Goal: Navigation & Orientation: Find specific page/section

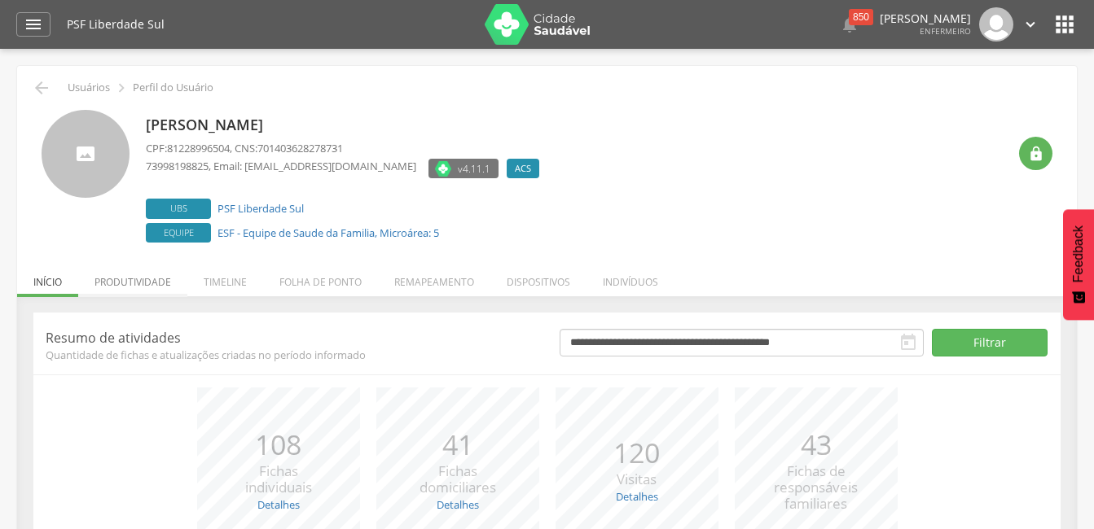
click at [115, 285] on li "Produtividade" at bounding box center [132, 278] width 109 height 38
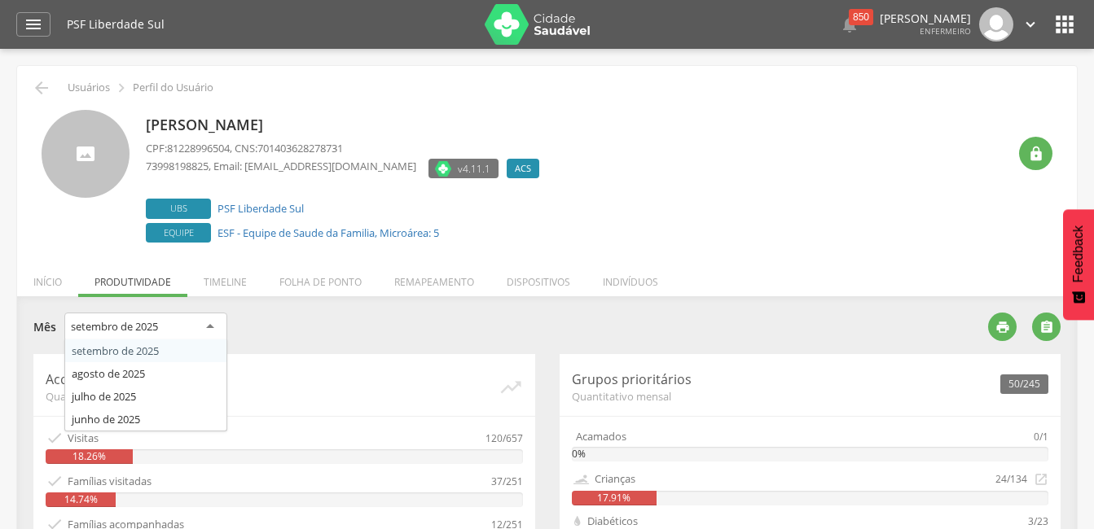
click at [209, 324] on div "setembro de 2025" at bounding box center [145, 327] width 163 height 29
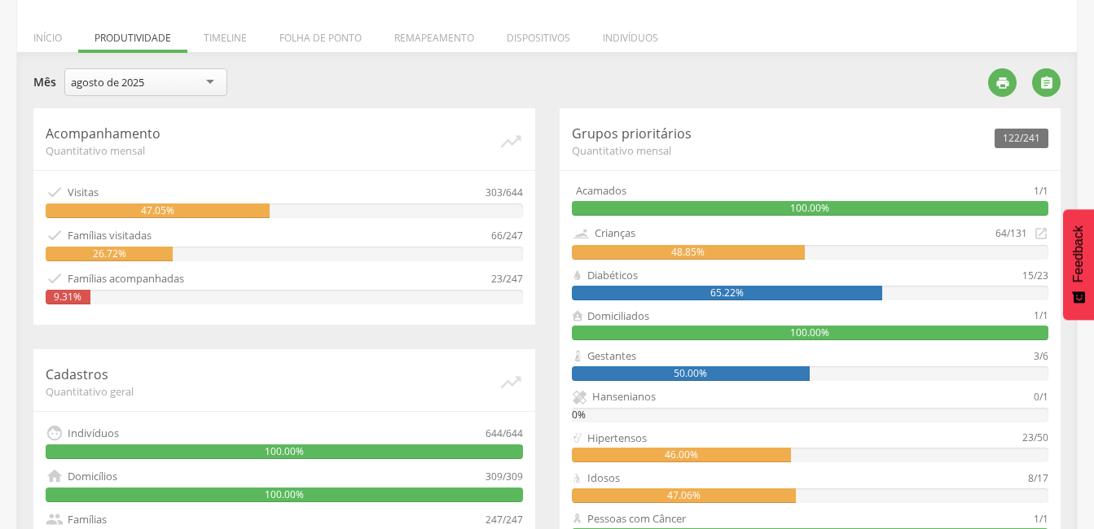
scroll to position [81, 0]
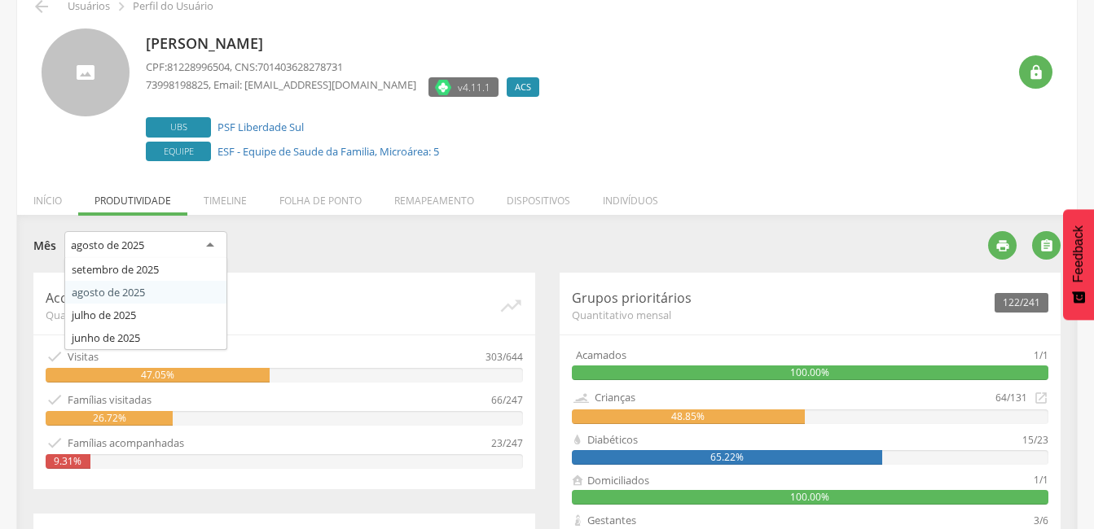
click at [210, 246] on div "agosto de 2025" at bounding box center [145, 245] width 163 height 29
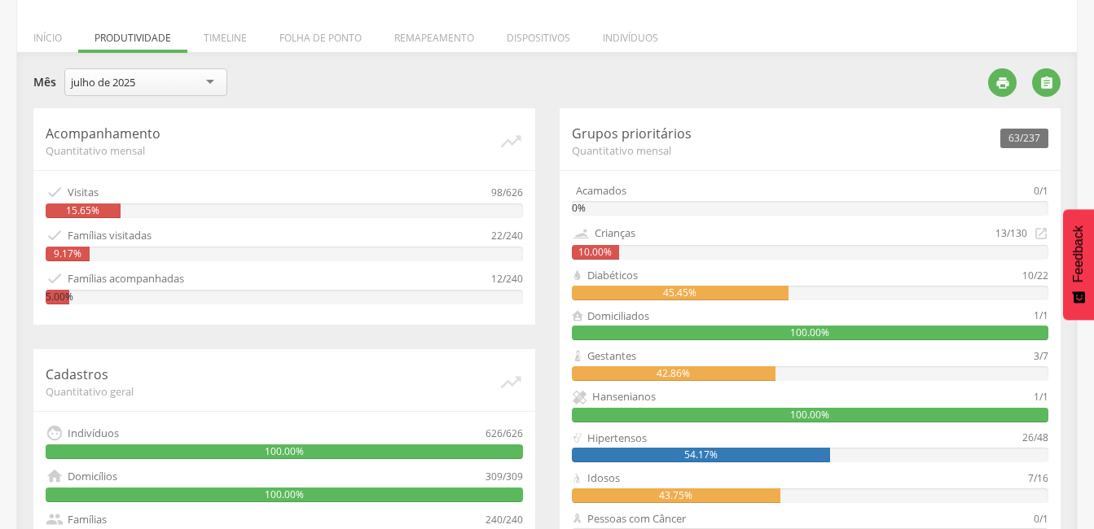
scroll to position [163, 0]
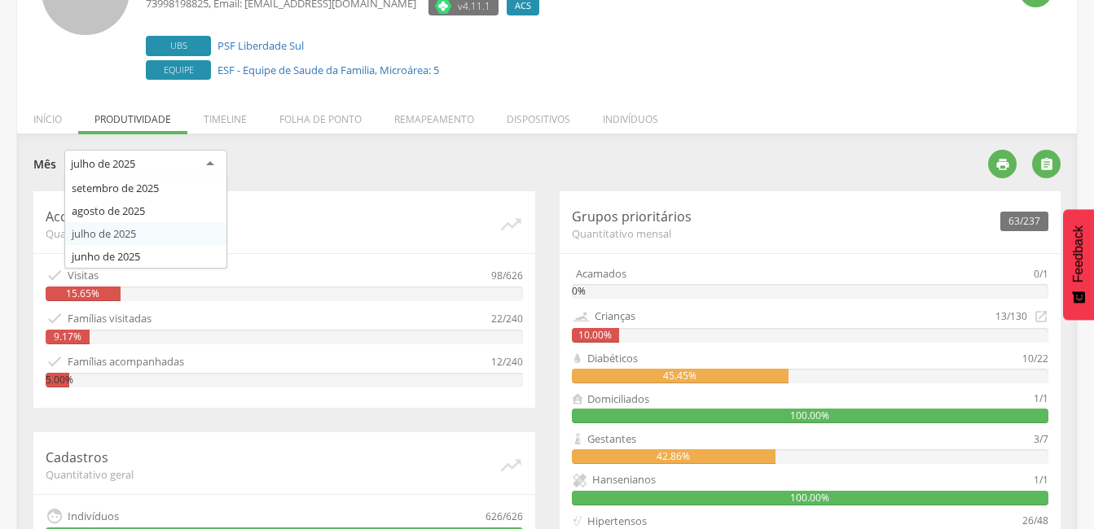
click at [212, 162] on div "julho de 2025" at bounding box center [145, 164] width 163 height 29
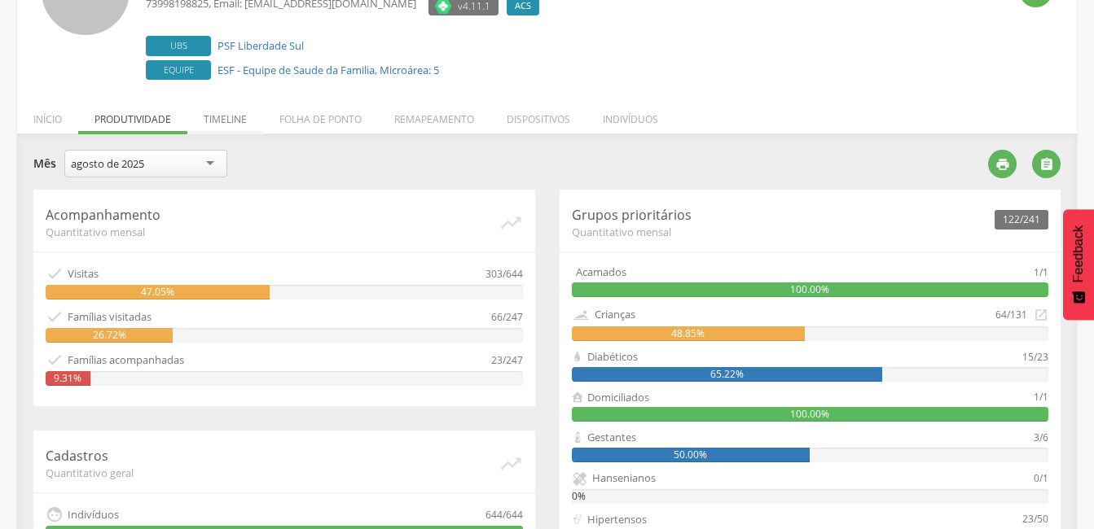
click at [224, 115] on li "Timeline" at bounding box center [225, 115] width 76 height 38
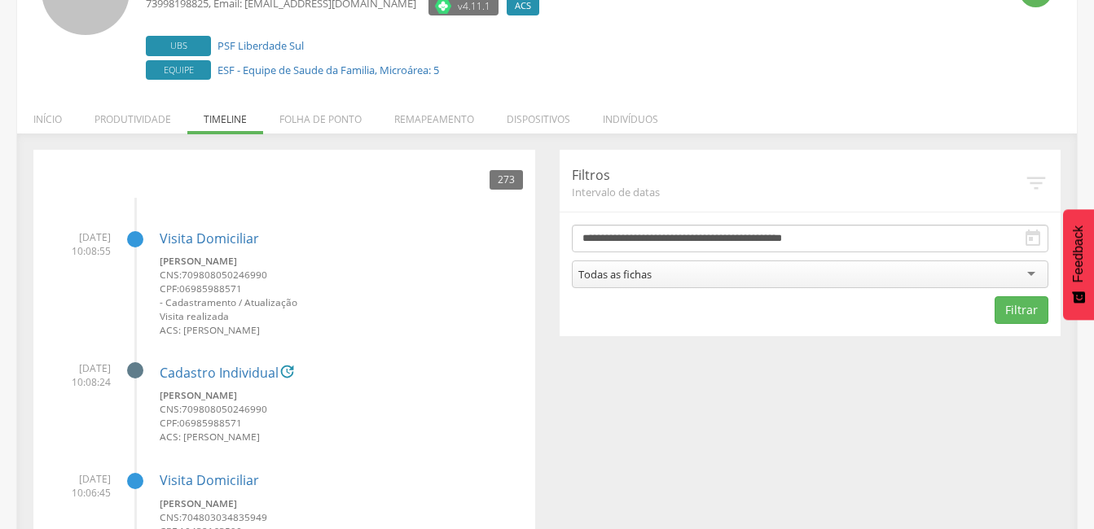
scroll to position [244, 0]
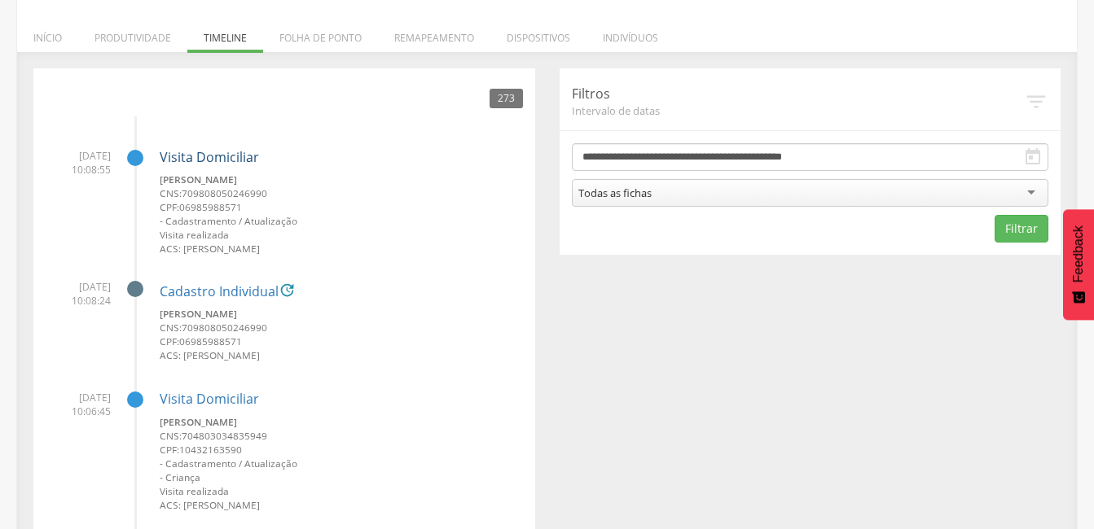
click at [224, 152] on link "Visita Domiciliar" at bounding box center [209, 157] width 99 height 18
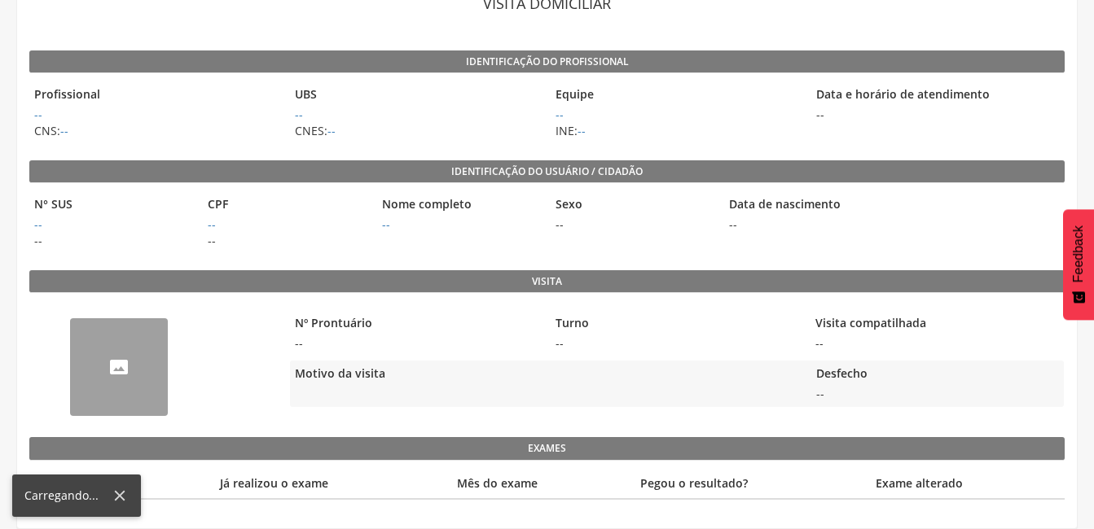
scroll to position [49, 0]
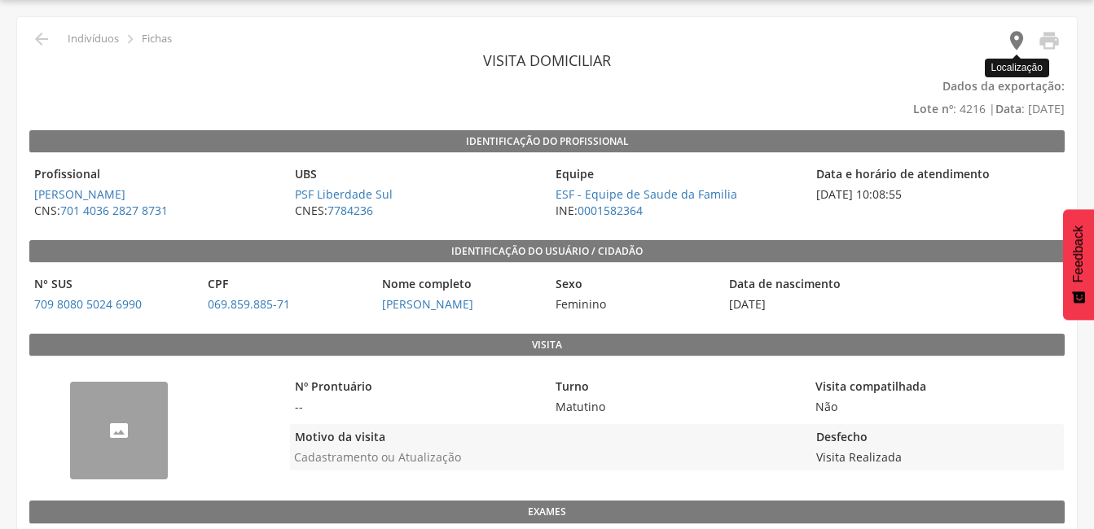
click at [1012, 42] on icon "" at bounding box center [1016, 40] width 23 height 23
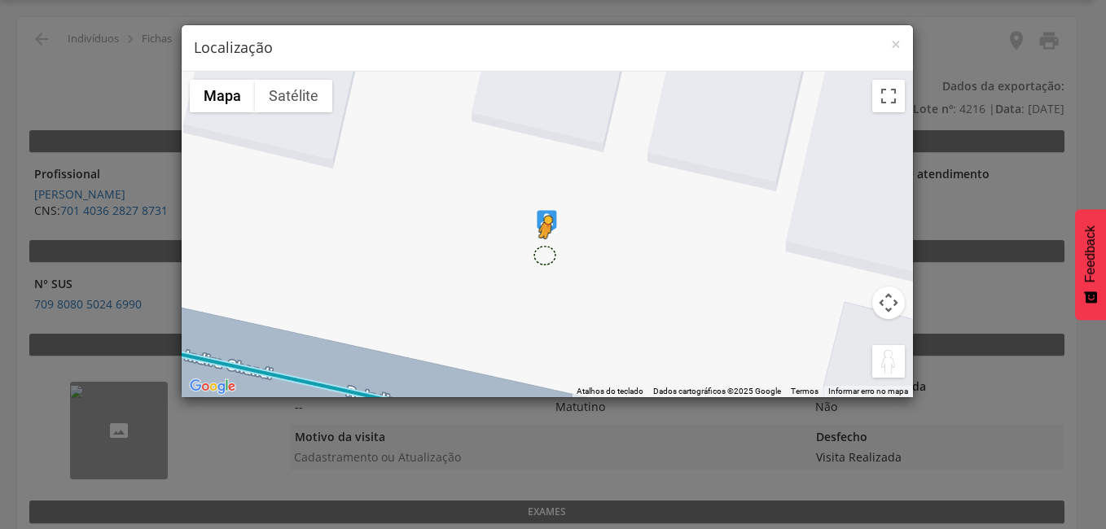
drag, startPoint x: 879, startPoint y: 361, endPoint x: 544, endPoint y: 253, distance: 352.3
click at [544, 253] on div "Pressione as teclas Alt + Enter para ativar o recurso de arrastar com o teclado…" at bounding box center [547, 235] width 731 height 326
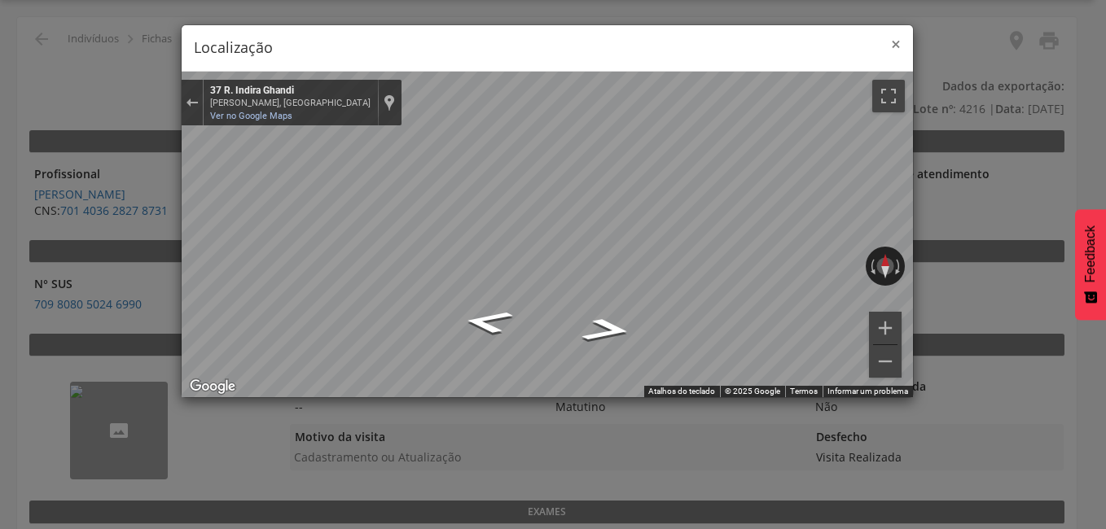
click at [894, 48] on span "×" at bounding box center [896, 44] width 10 height 23
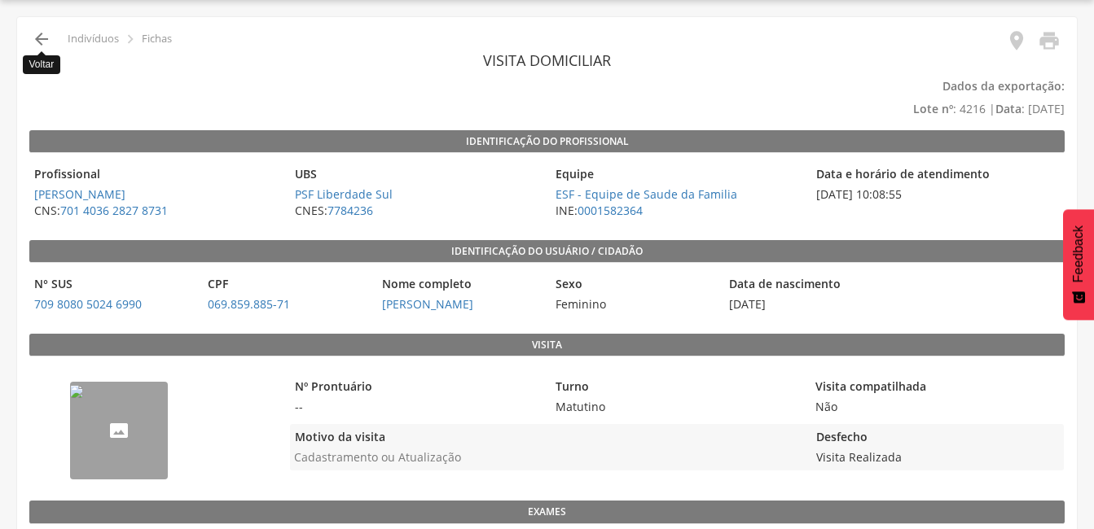
click at [44, 38] on icon "" at bounding box center [42, 39] width 20 height 20
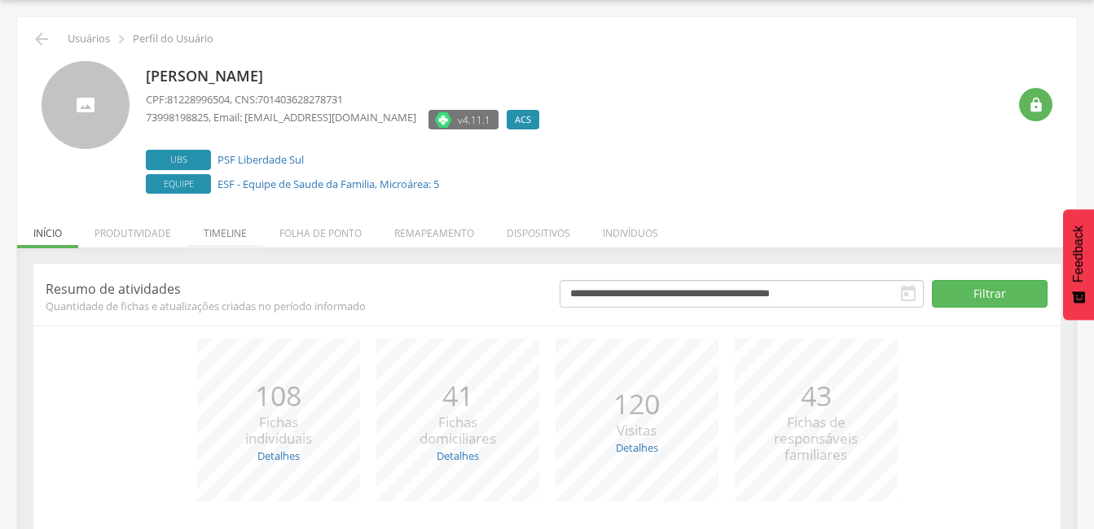
click at [227, 235] on li "Timeline" at bounding box center [225, 229] width 76 height 38
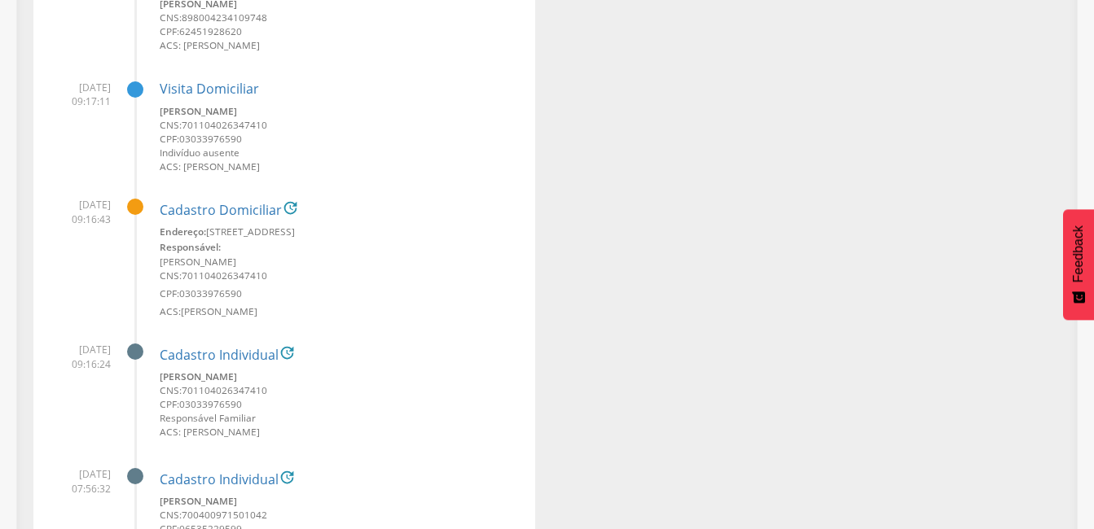
scroll to position [5993, 0]
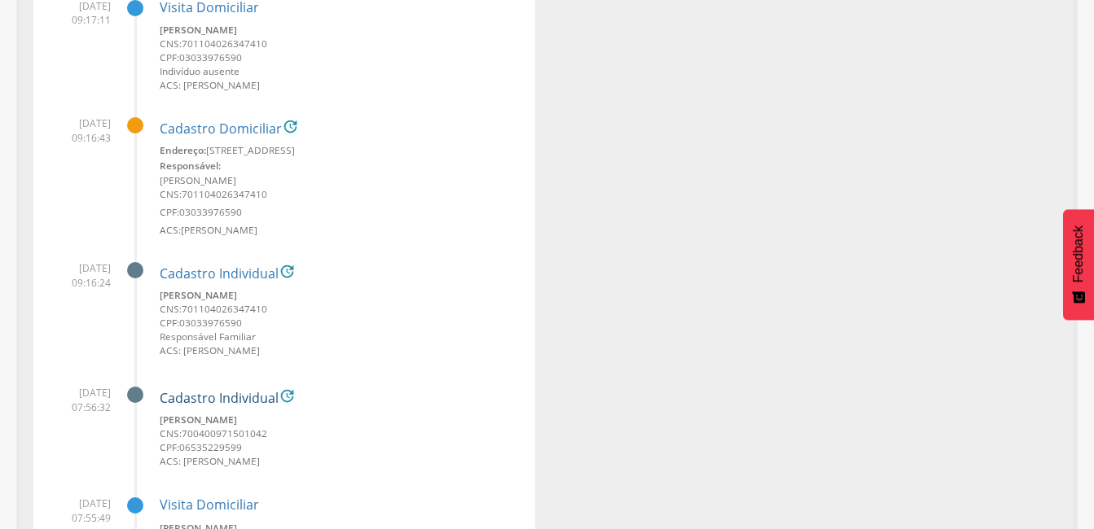
click at [239, 399] on link "Cadastro Individual" at bounding box center [219, 399] width 119 height 15
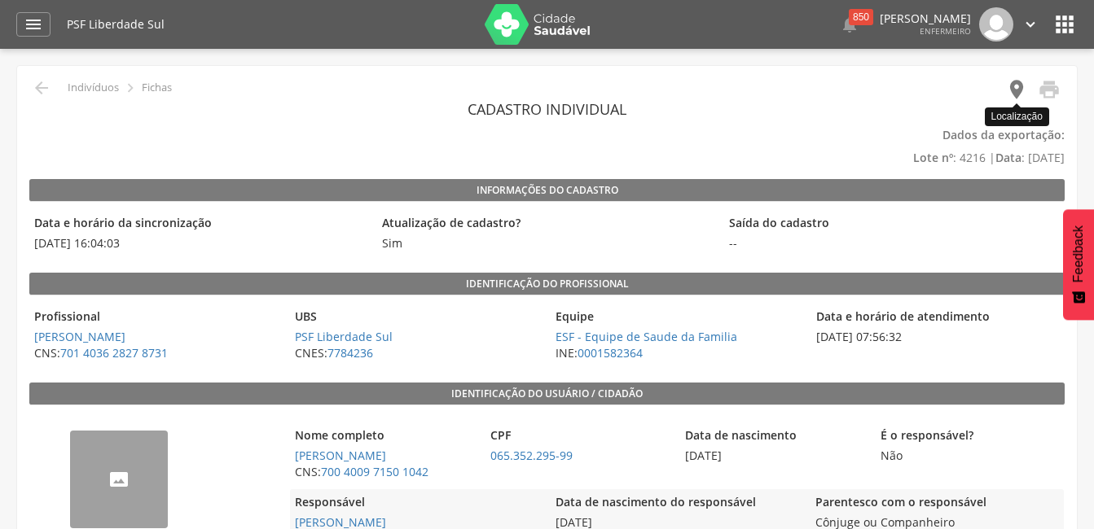
click at [1017, 86] on icon "" at bounding box center [1016, 89] width 23 height 23
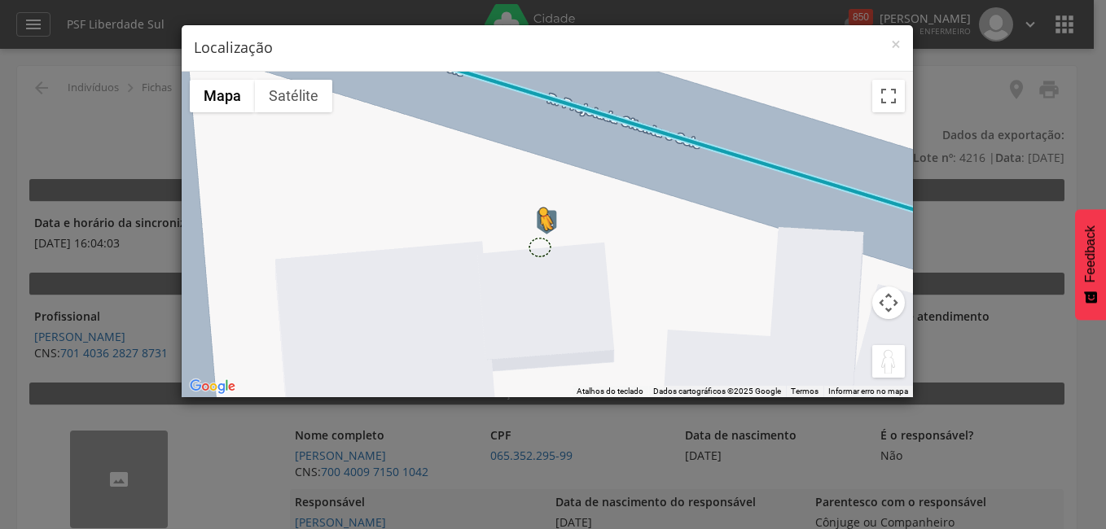
drag, startPoint x: 885, startPoint y: 354, endPoint x: 539, endPoint y: 247, distance: 362.4
click at [539, 247] on div "Pressione as teclas Alt + Enter para ativar o recurso de arrastar com o teclado…" at bounding box center [547, 235] width 731 height 326
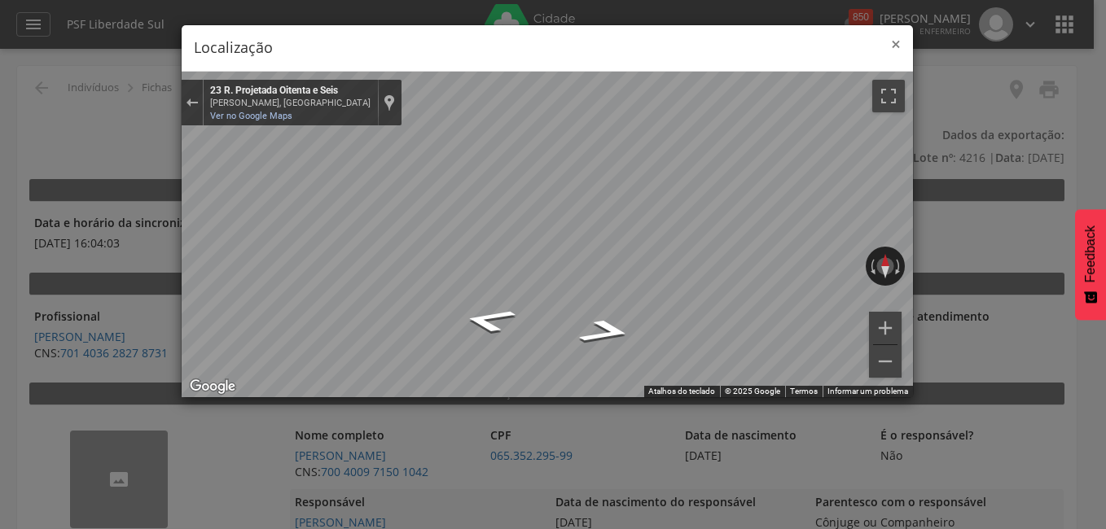
click at [892, 43] on span "×" at bounding box center [896, 44] width 10 height 23
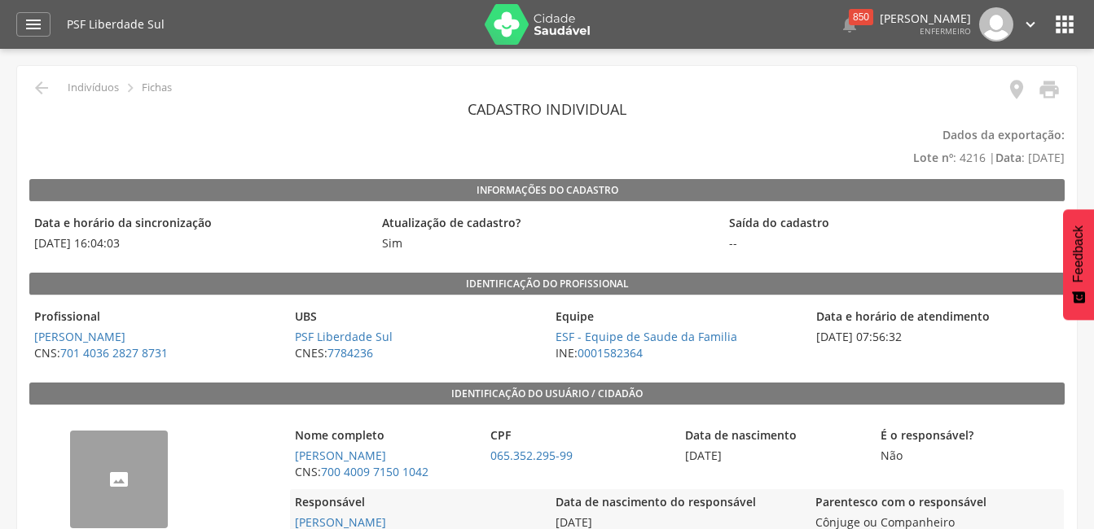
scroll to position [81, 0]
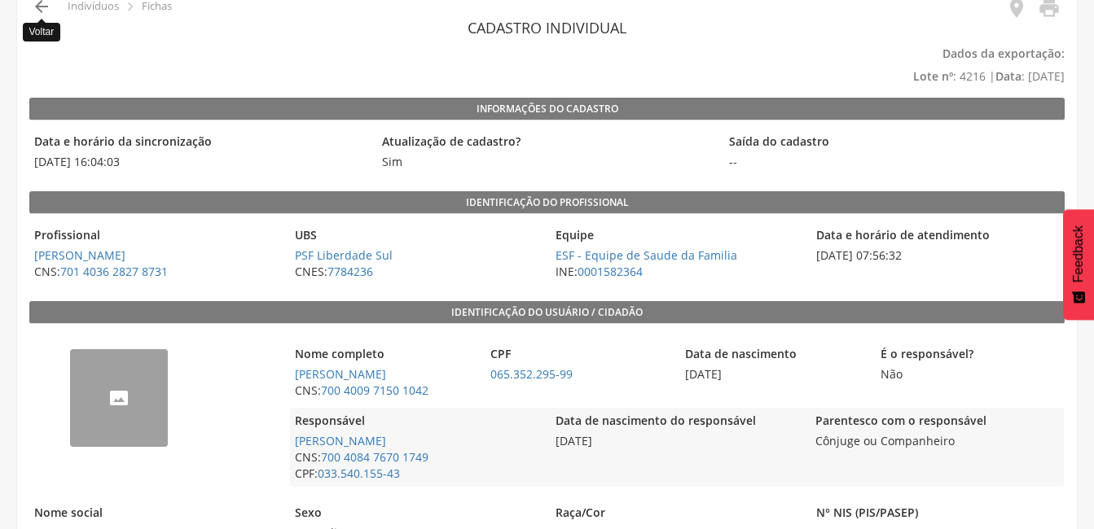
click at [39, 7] on icon "" at bounding box center [42, 7] width 20 height 20
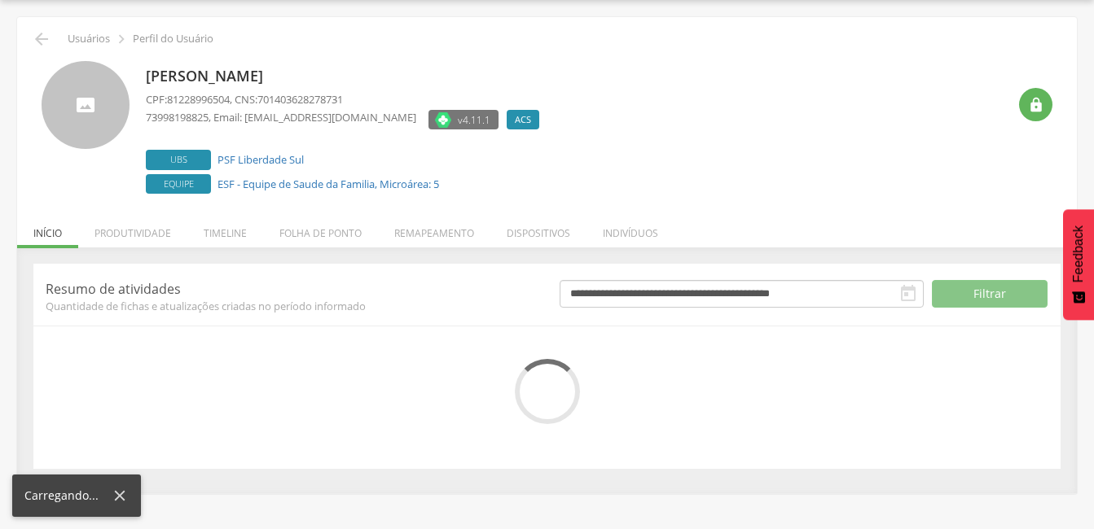
scroll to position [81, 0]
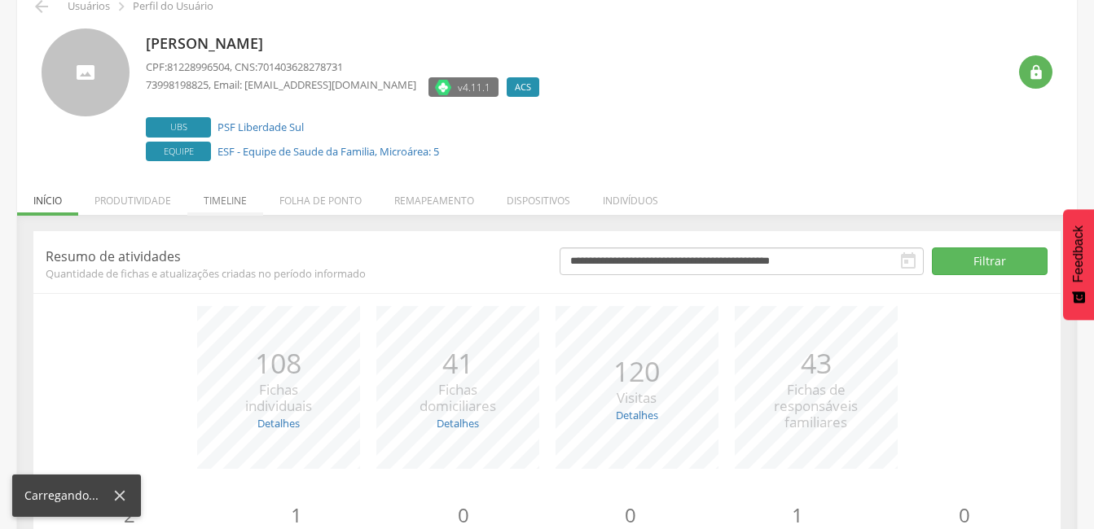
click at [230, 202] on li "Timeline" at bounding box center [225, 197] width 76 height 38
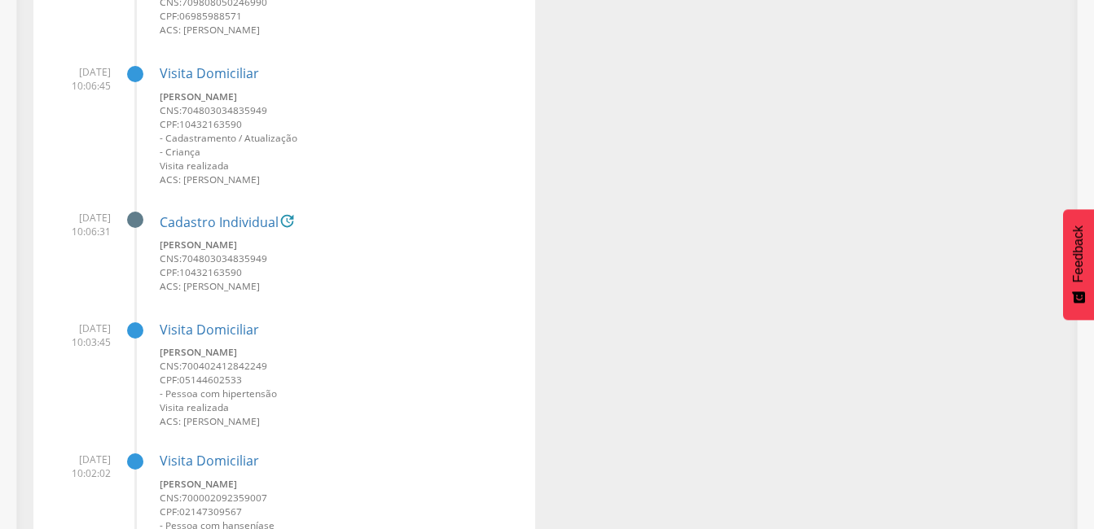
scroll to position [651, 0]
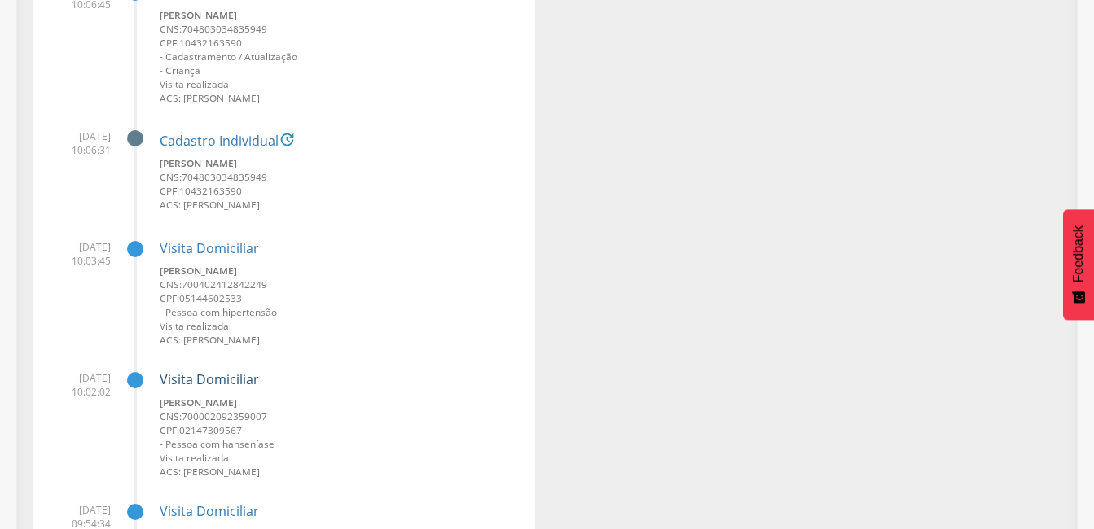
click at [215, 375] on link "Visita Domiciliar" at bounding box center [209, 380] width 99 height 18
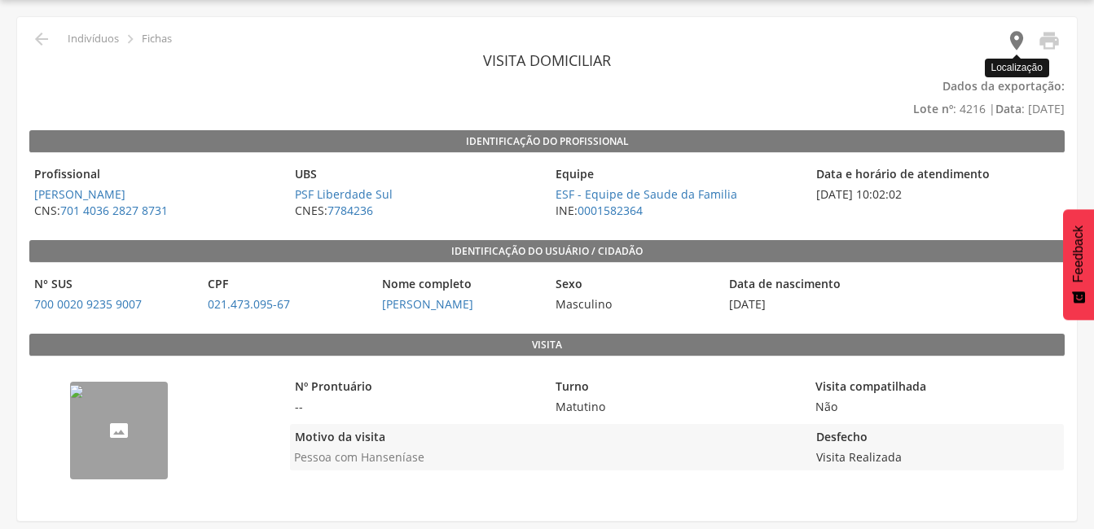
click at [1014, 42] on icon "" at bounding box center [1016, 40] width 23 height 23
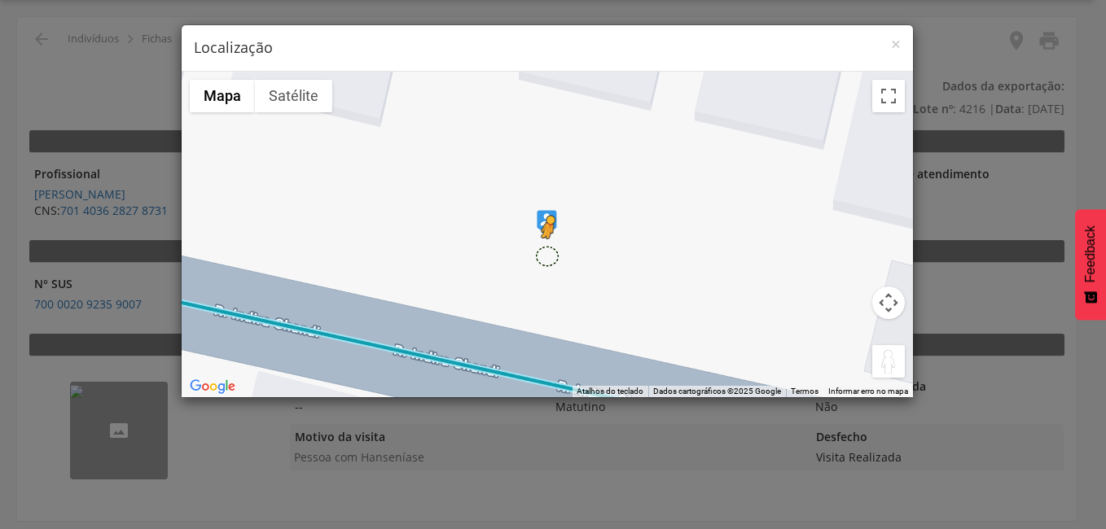
drag, startPoint x: 883, startPoint y: 363, endPoint x: 546, endPoint y: 253, distance: 354.6
click at [546, 253] on div "Pressione as teclas Alt + Enter para ativar o recurso de arrastar com o teclado…" at bounding box center [547, 235] width 731 height 326
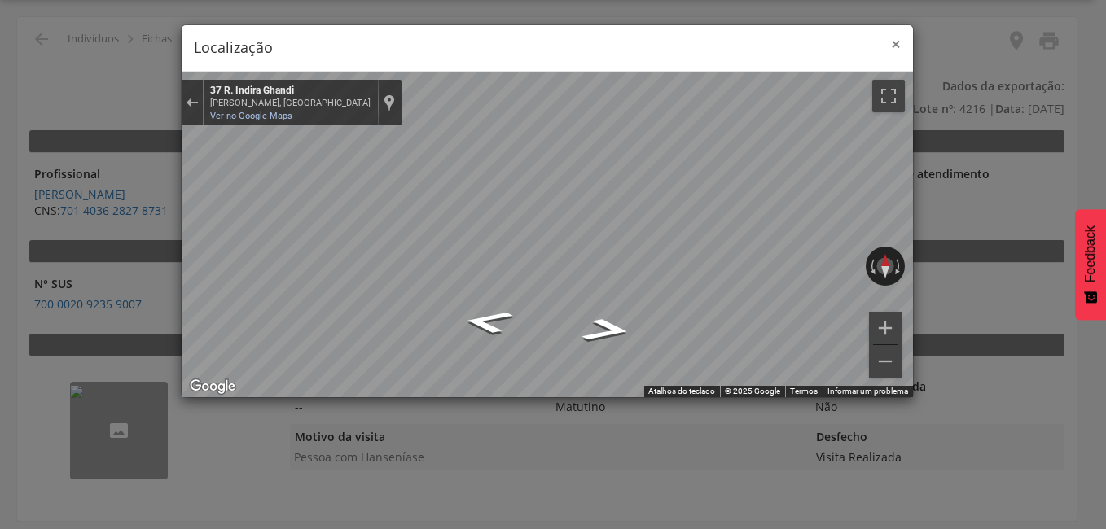
click at [897, 46] on span "×" at bounding box center [896, 44] width 10 height 23
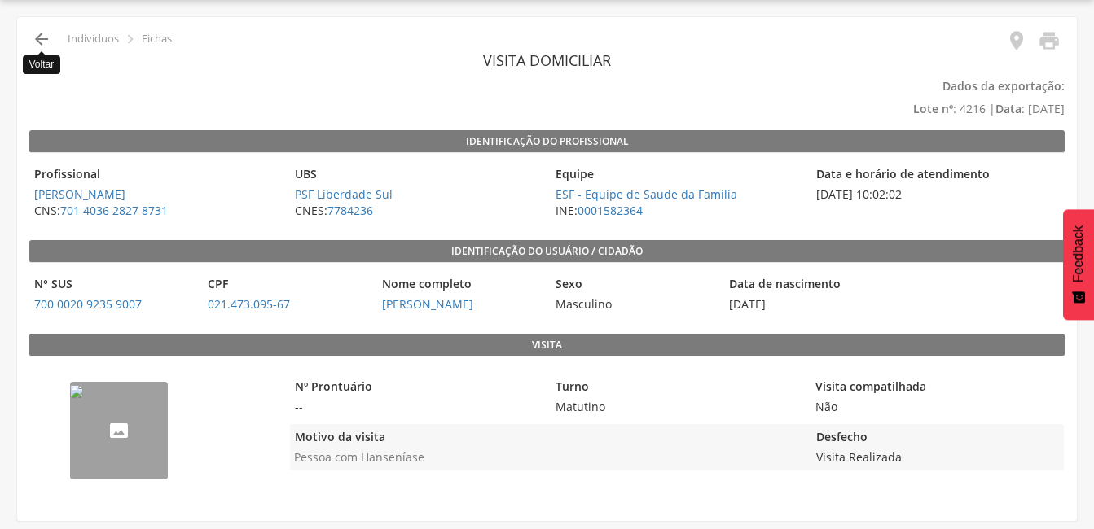
click at [35, 36] on icon "" at bounding box center [42, 39] width 20 height 20
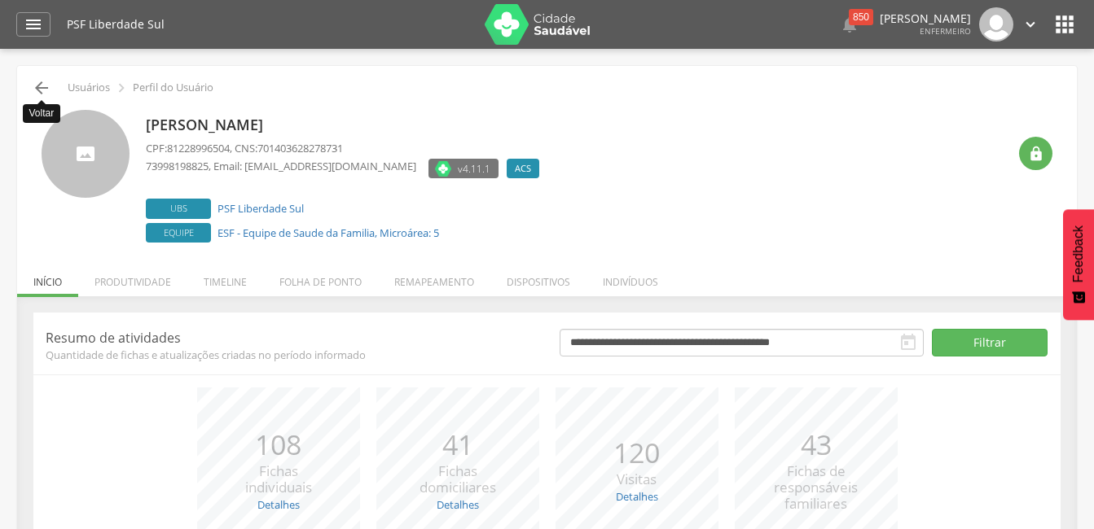
click at [42, 90] on icon "" at bounding box center [42, 88] width 20 height 20
